Goal: Task Accomplishment & Management: Complete application form

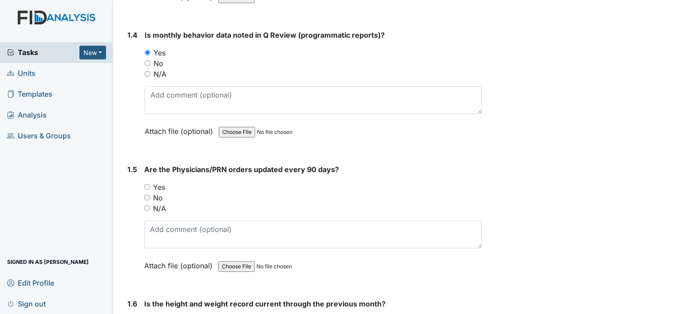
scroll to position [533, 0]
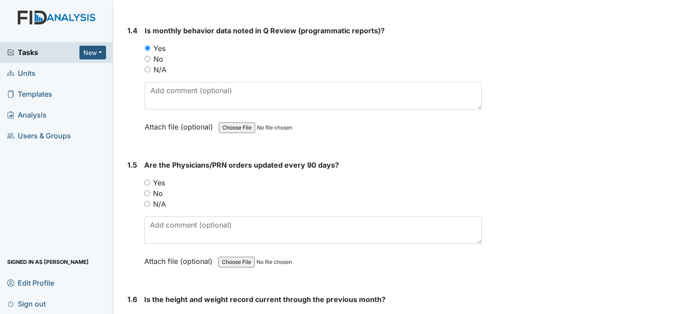
click at [149, 183] on input "Yes" at bounding box center [147, 183] width 6 height 6
radio input "true"
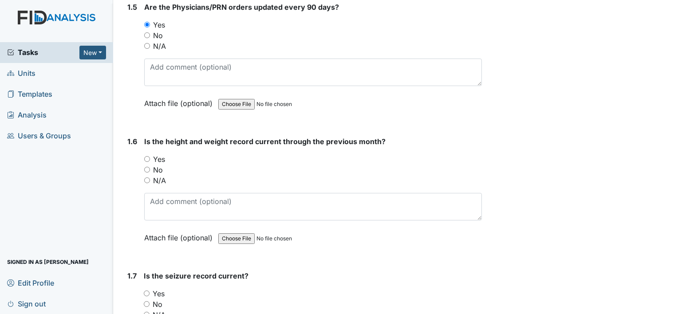
scroll to position [710, 0]
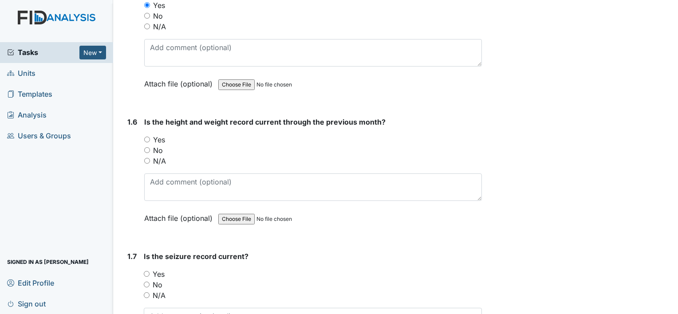
click at [140, 135] on div "1.6 Is the height and weight record current through the previous month? You mus…" at bounding box center [303, 177] width 358 height 120
click at [147, 139] on input "Yes" at bounding box center [147, 140] width 6 height 6
radio input "true"
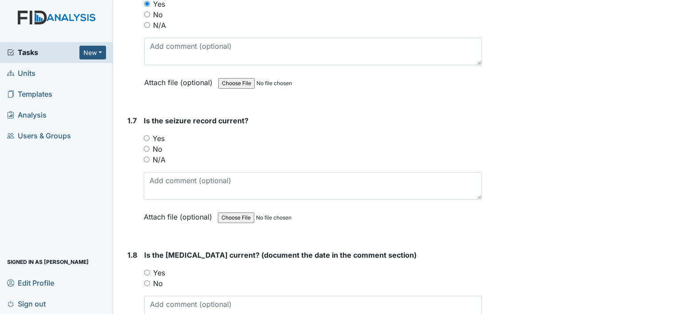
scroll to position [799, 0]
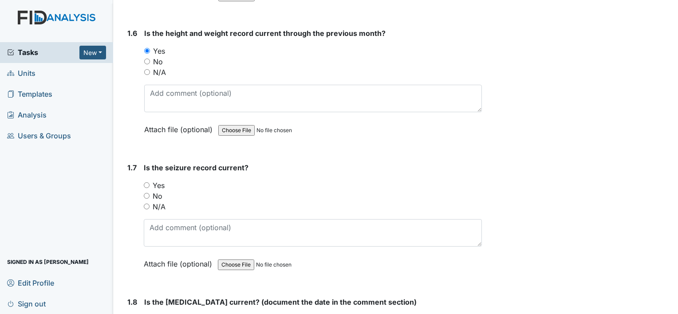
click at [146, 184] on input "Yes" at bounding box center [147, 185] width 6 height 6
radio input "true"
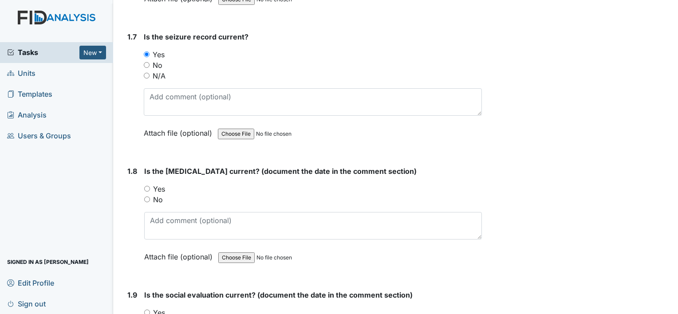
scroll to position [932, 0]
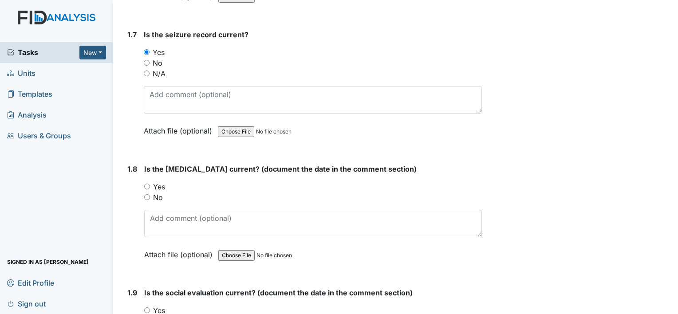
click at [150, 184] on input "Yes" at bounding box center [147, 187] width 6 height 6
radio input "true"
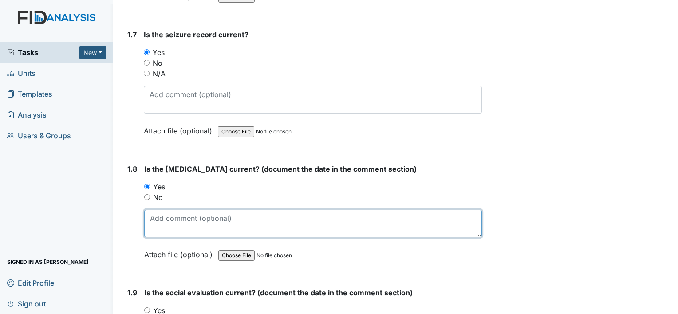
click at [174, 220] on textarea at bounding box center [313, 224] width 338 height 28
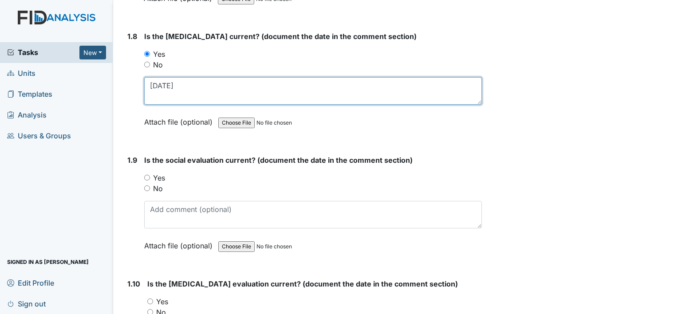
scroll to position [1065, 0]
type textarea "[DATE]"
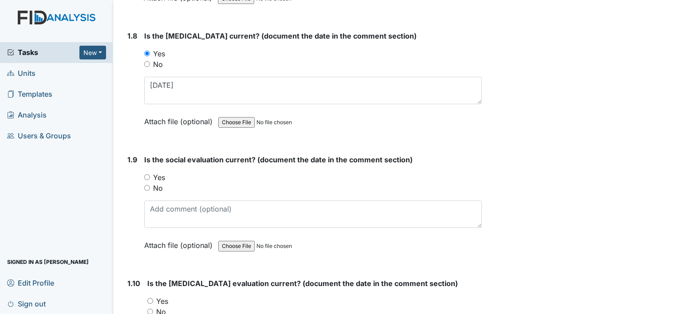
click at [147, 174] on input "Yes" at bounding box center [147, 177] width 6 height 6
radio input "true"
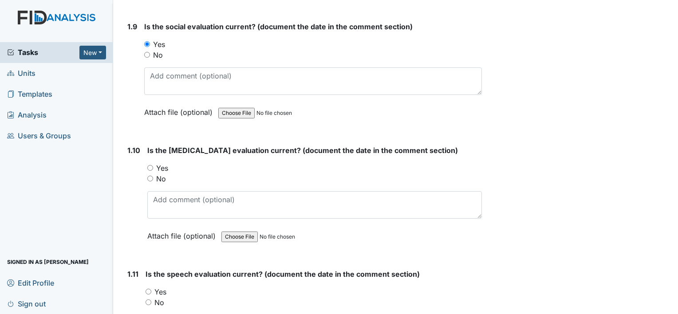
scroll to position [1243, 0]
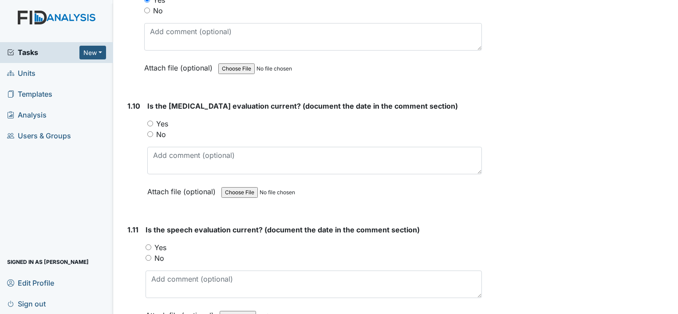
click at [151, 121] on input "Yes" at bounding box center [150, 124] width 6 height 6
radio input "true"
drag, startPoint x: 171, startPoint y: 172, endPoint x: 172, endPoint y: 167, distance: 5.0
click at [171, 169] on div "Is the [MEDICAL_DATA] evaluation current? (document the date in the comment sec…" at bounding box center [314, 152] width 335 height 103
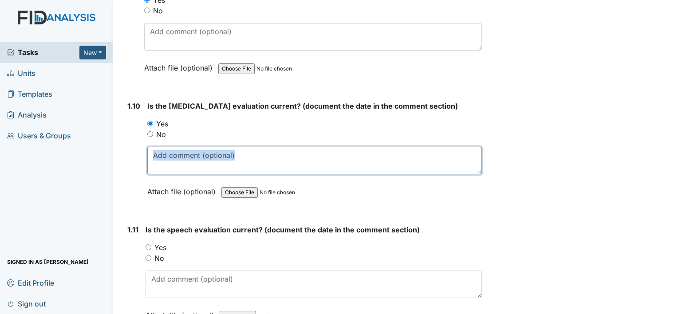
click at [202, 148] on textarea at bounding box center [314, 161] width 335 height 28
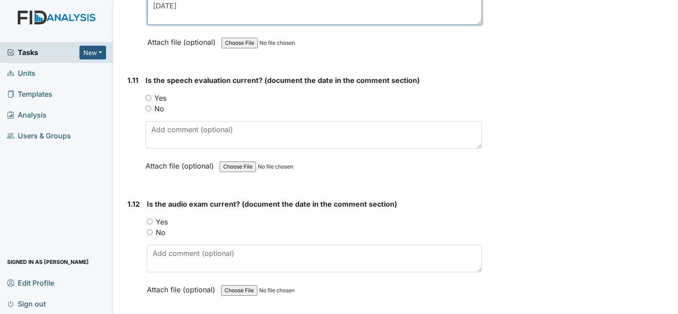
scroll to position [1509, 0]
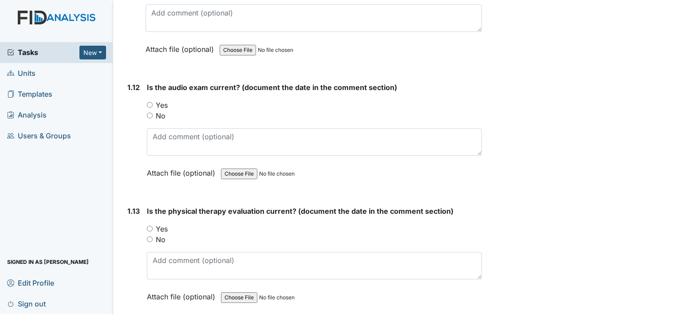
type textarea "[DATE]"
